Goal: Transaction & Acquisition: Purchase product/service

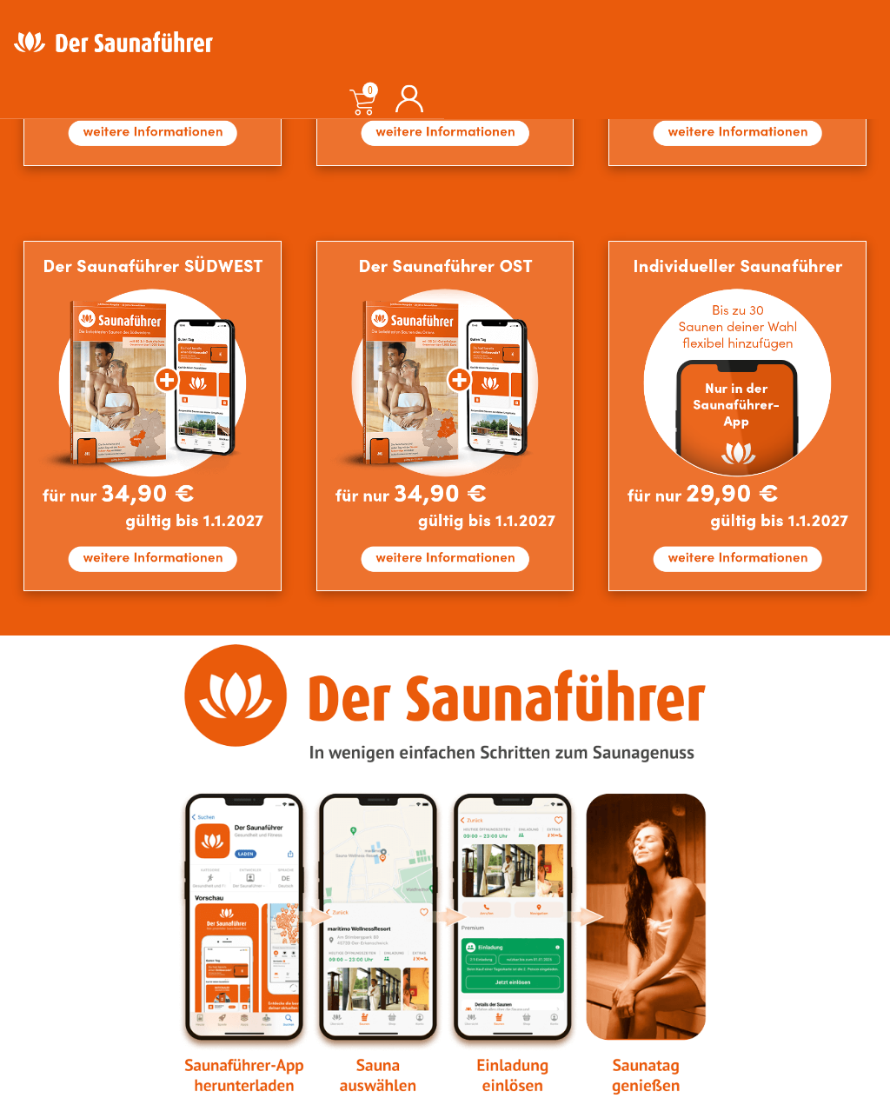
scroll to position [1305, 0]
click at [755, 512] on img at bounding box center [737, 416] width 258 height 350
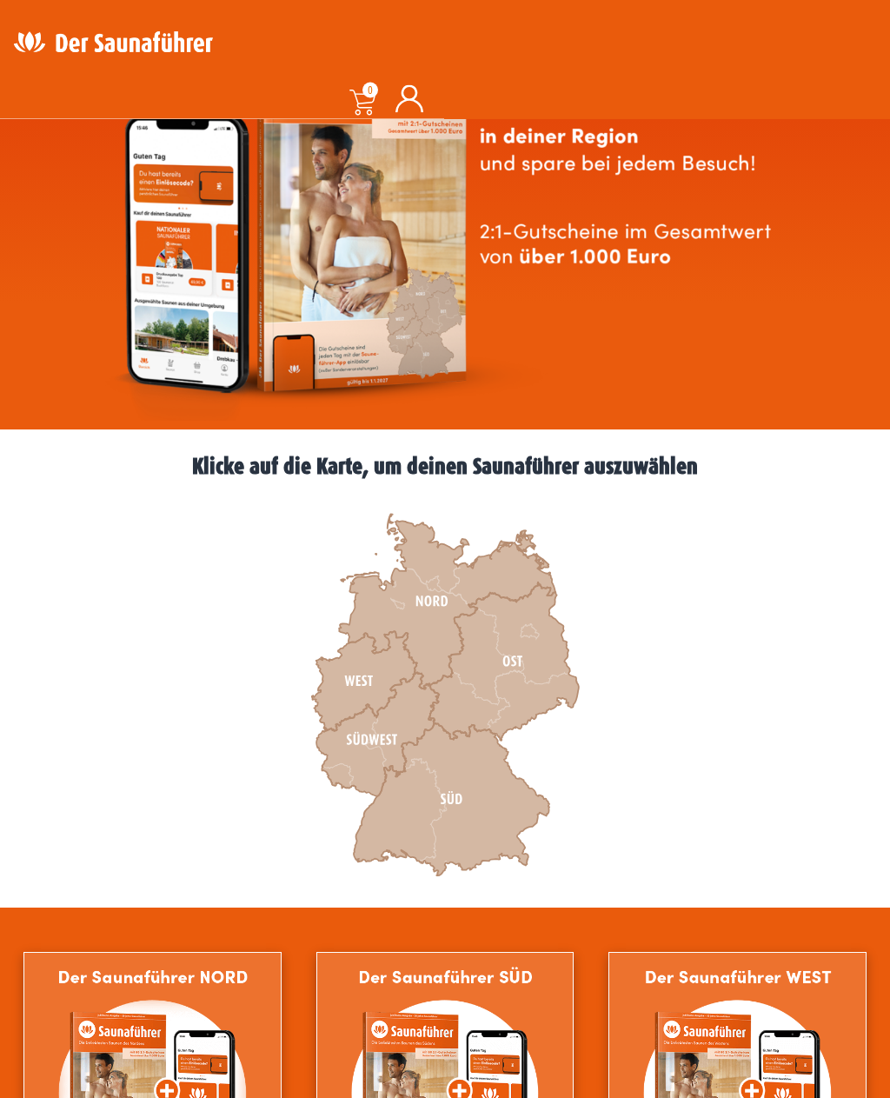
scroll to position [169, 0]
click at [521, 659] on icon at bounding box center [503, 661] width 150 height 158
click at [436, 528] on icon at bounding box center [447, 602] width 216 height 175
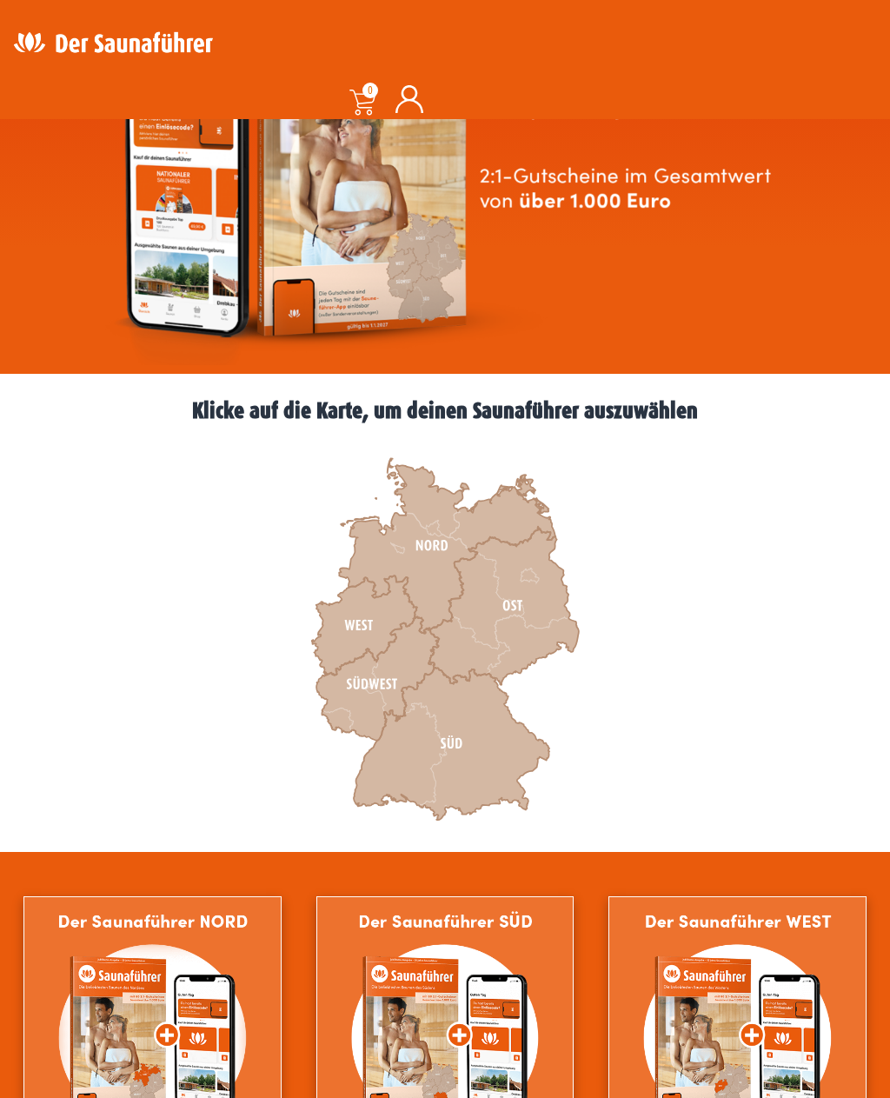
click at [443, 545] on icon at bounding box center [447, 546] width 216 height 175
click at [432, 550] on icon at bounding box center [447, 546] width 216 height 175
click at [521, 601] on icon at bounding box center [503, 606] width 150 height 158
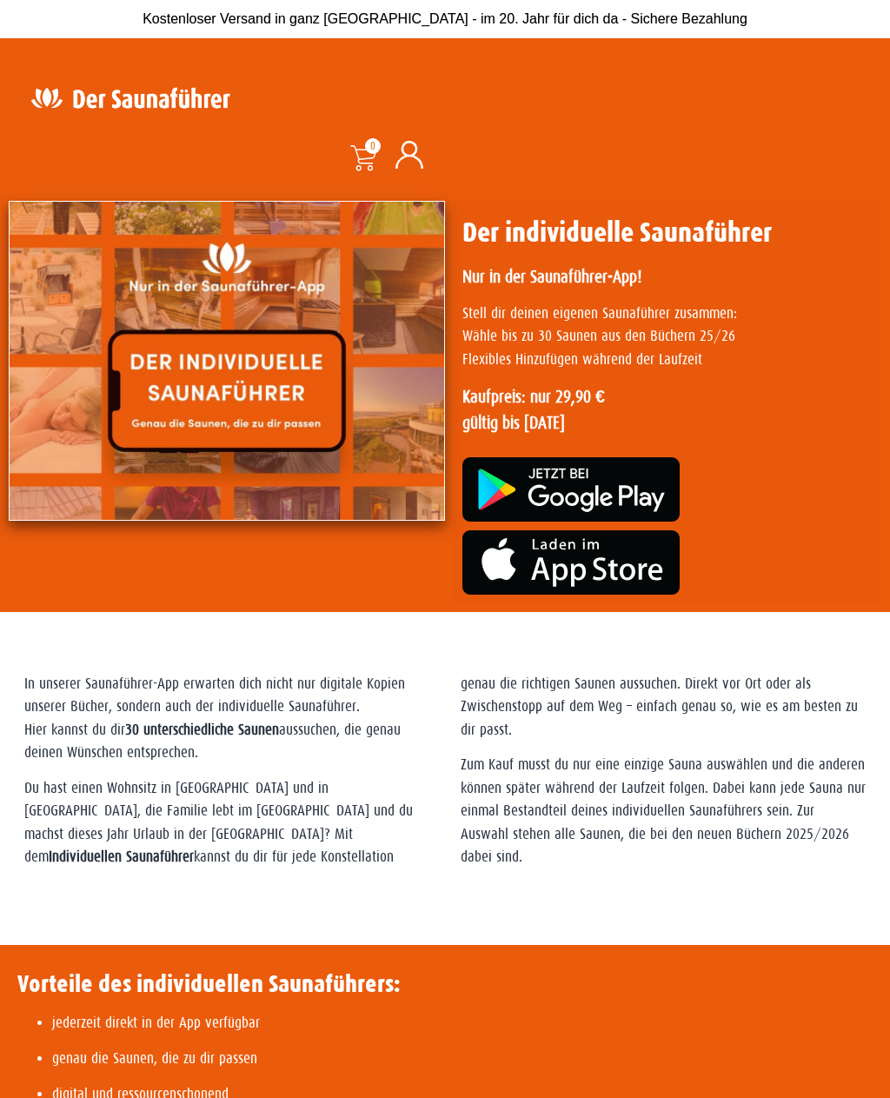
click at [624, 225] on h1 "Der individuelle Saunaführer" at bounding box center [667, 232] width 410 height 33
click at [269, 408] on img at bounding box center [227, 361] width 436 height 320
click at [290, 384] on img at bounding box center [227, 361] width 436 height 320
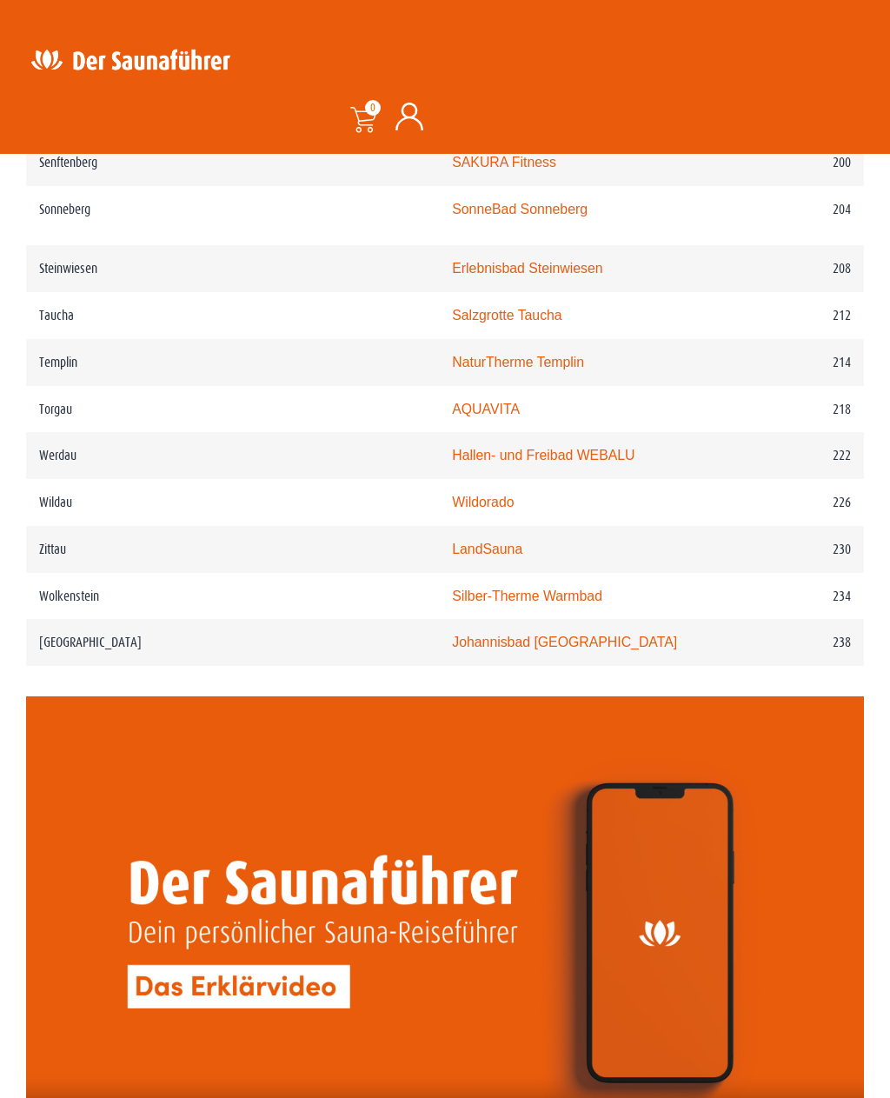
scroll to position [3261, 0]
